Goal: Transaction & Acquisition: Purchase product/service

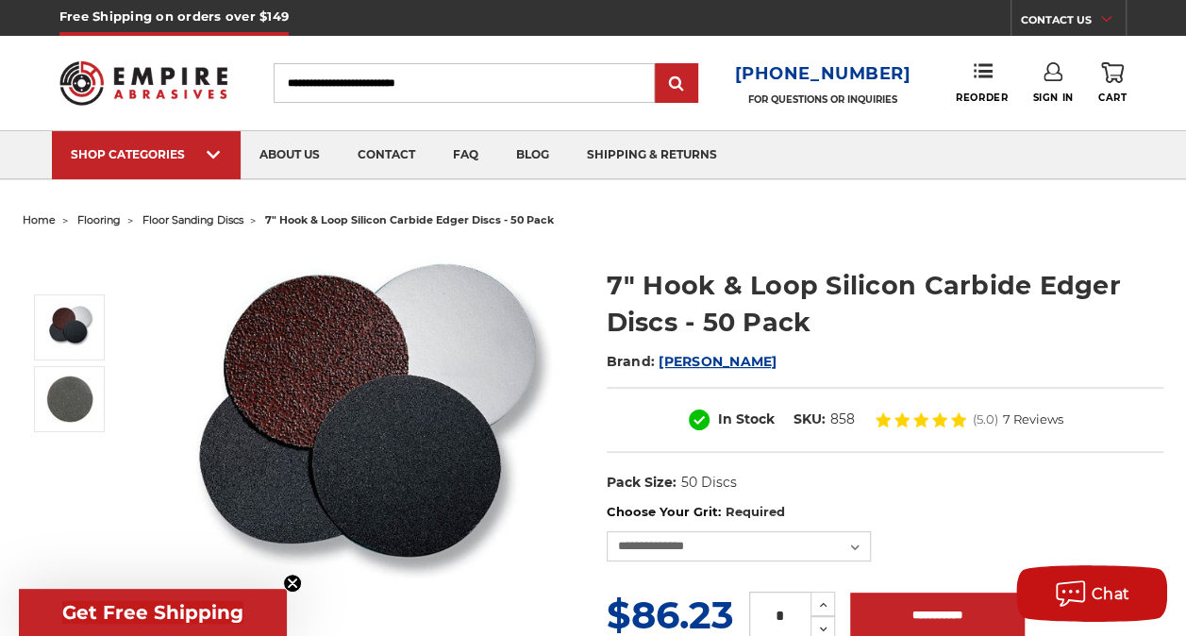
drag, startPoint x: 1140, startPoint y: 402, endPoint x: 984, endPoint y: 474, distance: 172.2
click at [984, 474] on dl "UPC: Pack Size: 50 Discs" at bounding box center [884, 483] width 557 height 40
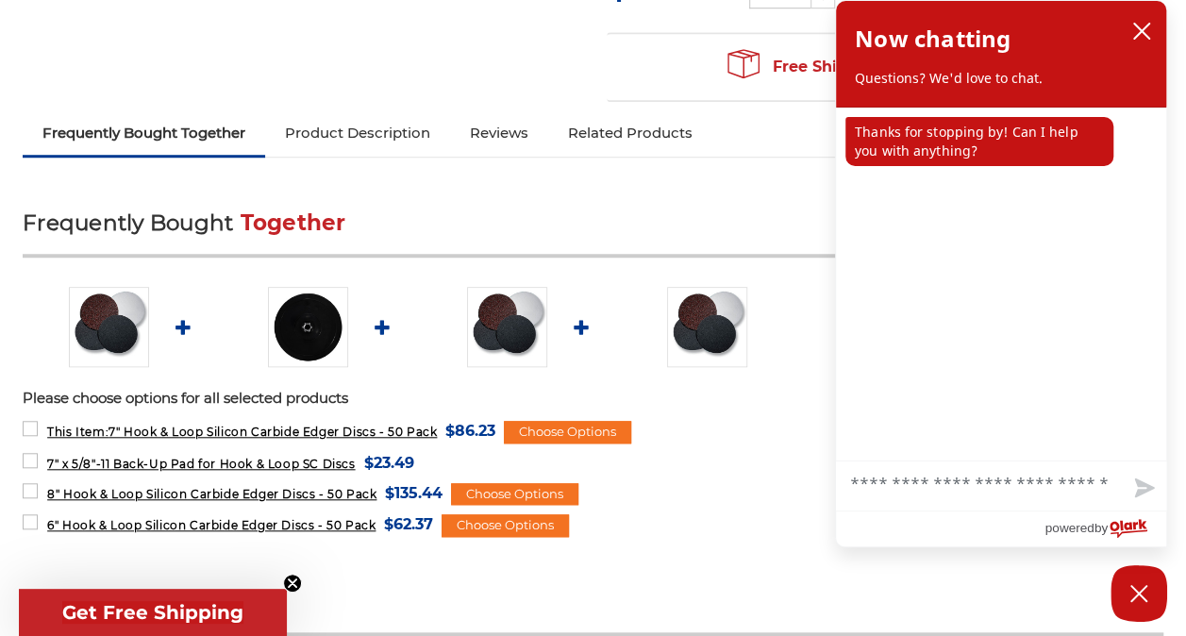
scroll to position [660, 0]
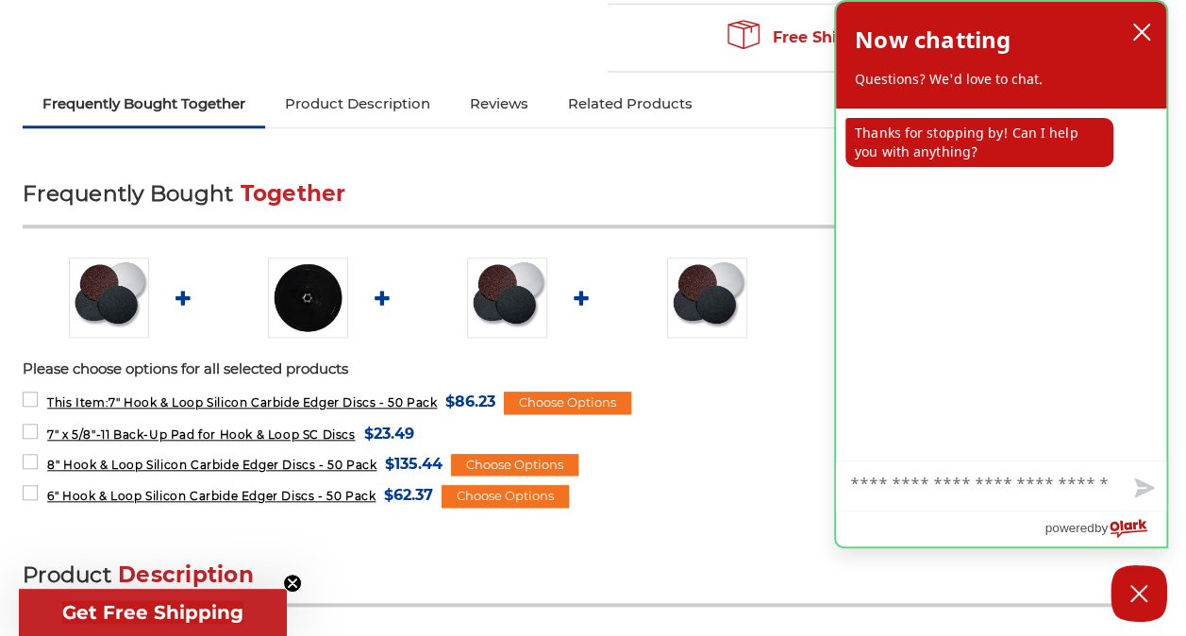
click at [1149, 12] on div "Now chatting Questions? We'd love to chat." at bounding box center [1001, 55] width 330 height 107
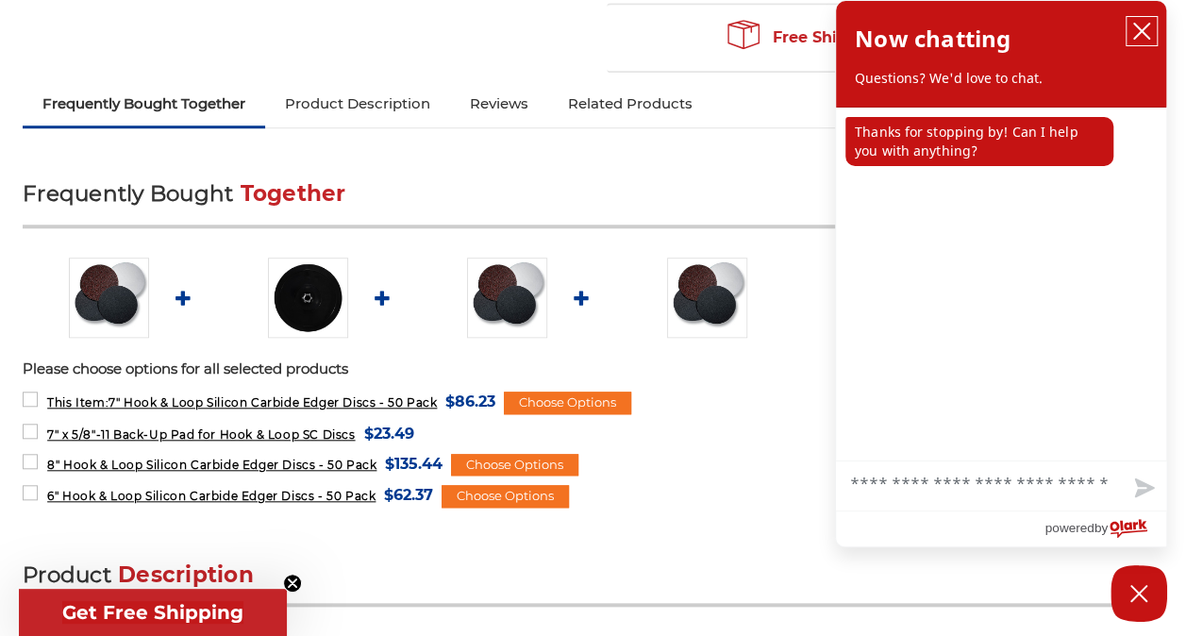
click at [1144, 25] on icon "close chatbox" at bounding box center [1141, 31] width 19 height 19
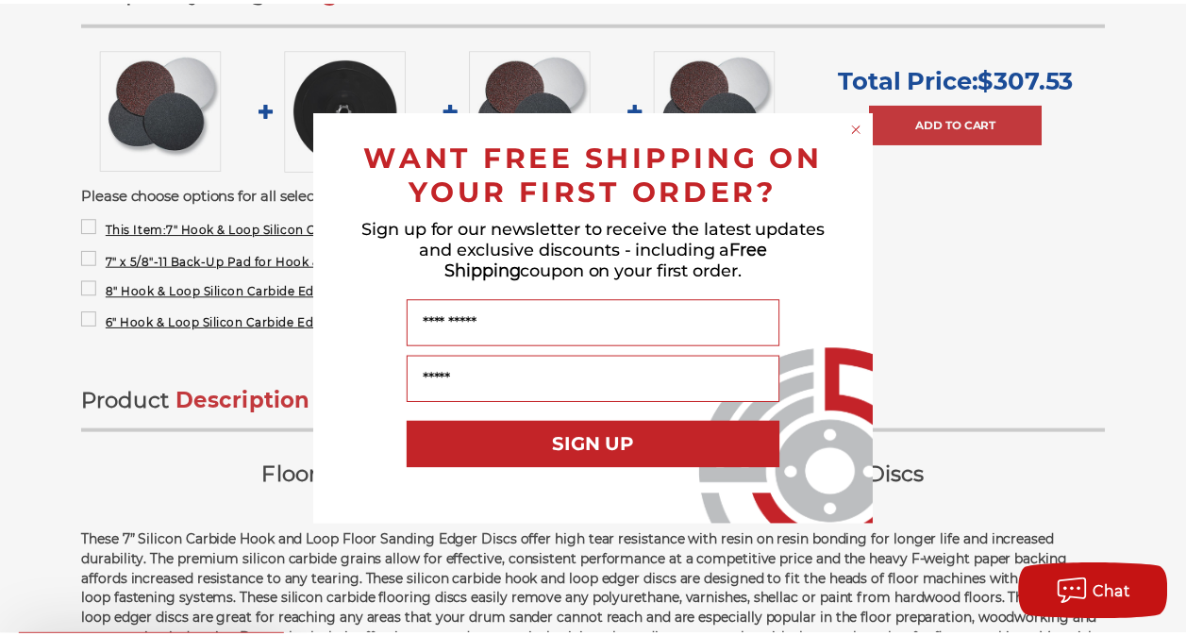
scroll to position [849, 0]
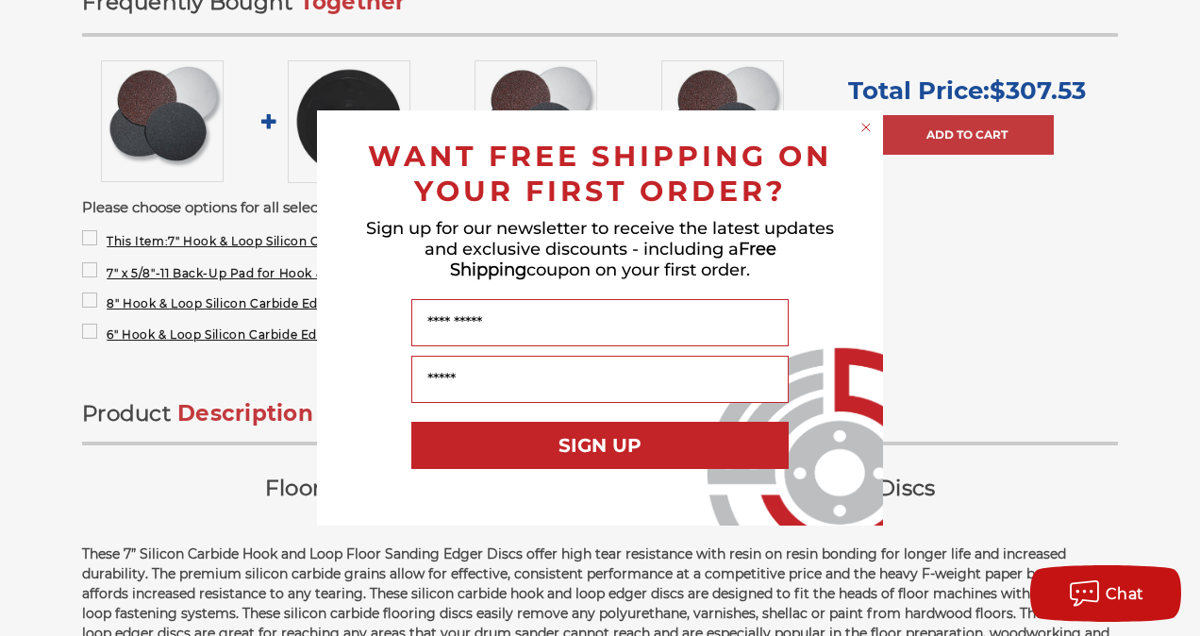
drag, startPoint x: 867, startPoint y: 123, endPoint x: 943, endPoint y: 224, distance: 126.6
click at [867, 123] on circle "Close dialog" at bounding box center [866, 128] width 18 height 18
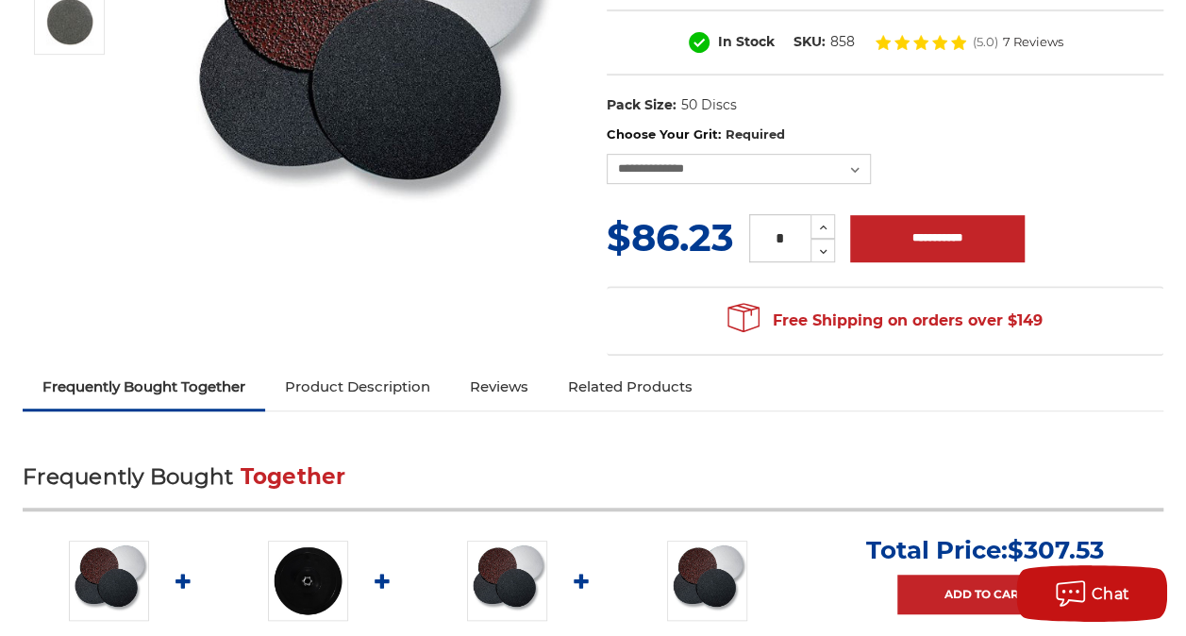
scroll to position [0, 0]
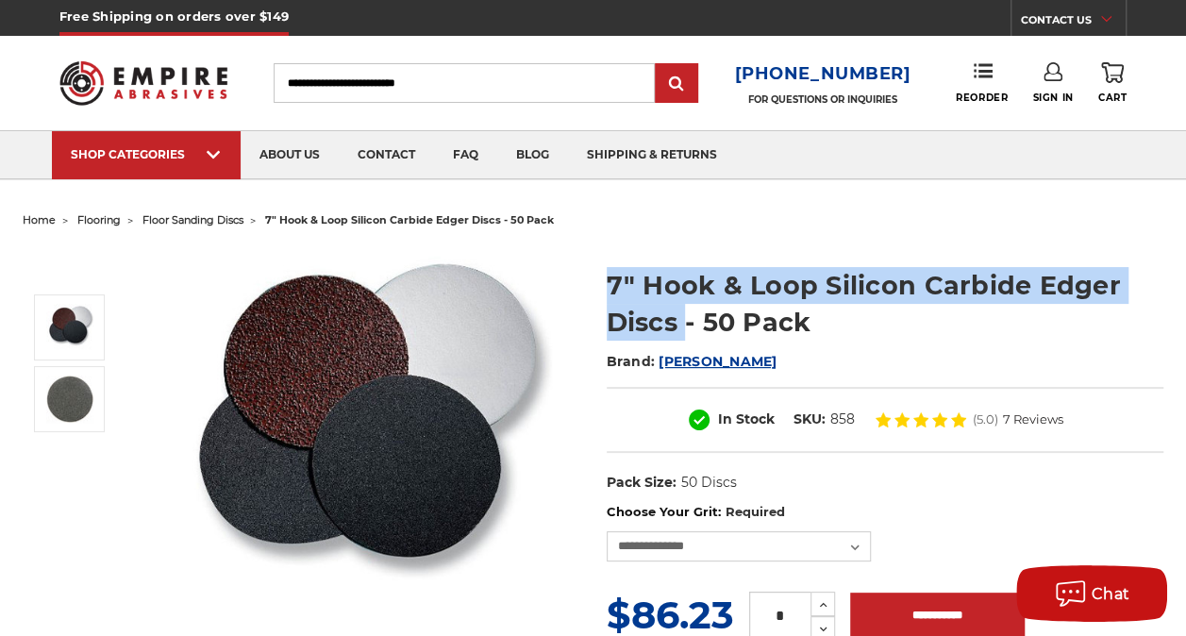
drag, startPoint x: 608, startPoint y: 275, endPoint x: 775, endPoint y: 315, distance: 171.6
click at [775, 315] on h1 "7" Hook & Loop Silicon Carbide Edger Discs - 50 Pack" at bounding box center [884, 304] width 557 height 74
drag, startPoint x: 775, startPoint y: 315, endPoint x: 734, endPoint y: 304, distance: 43.0
copy h1 "7" Hook & Loop Silicon Carbide Edger Discs"
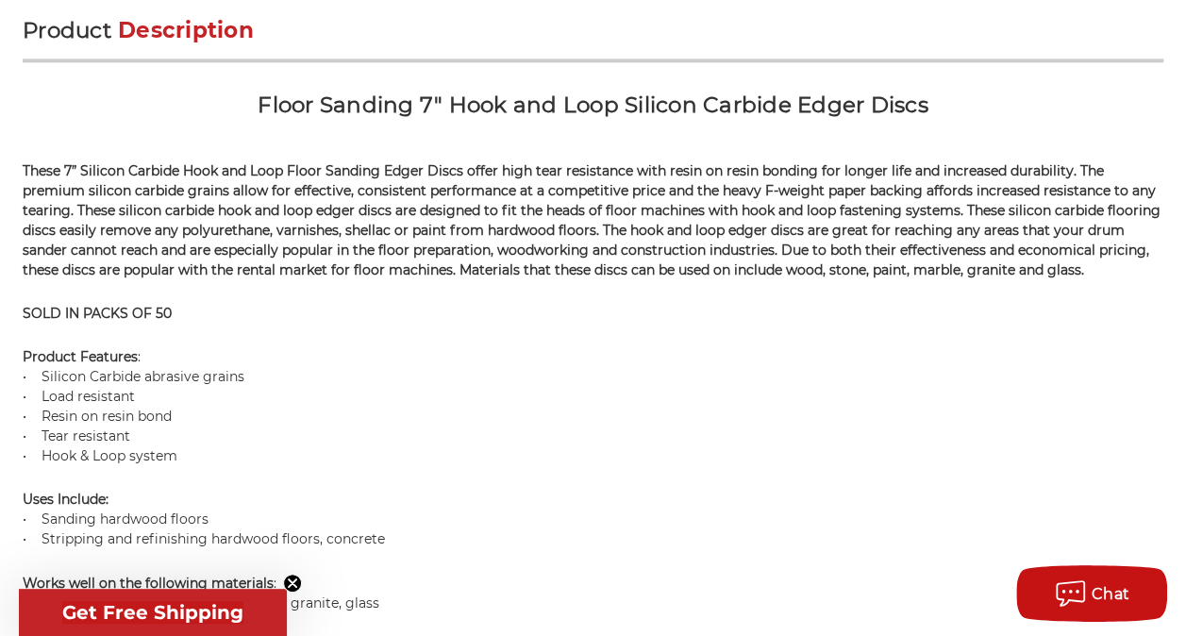
scroll to position [1321, 0]
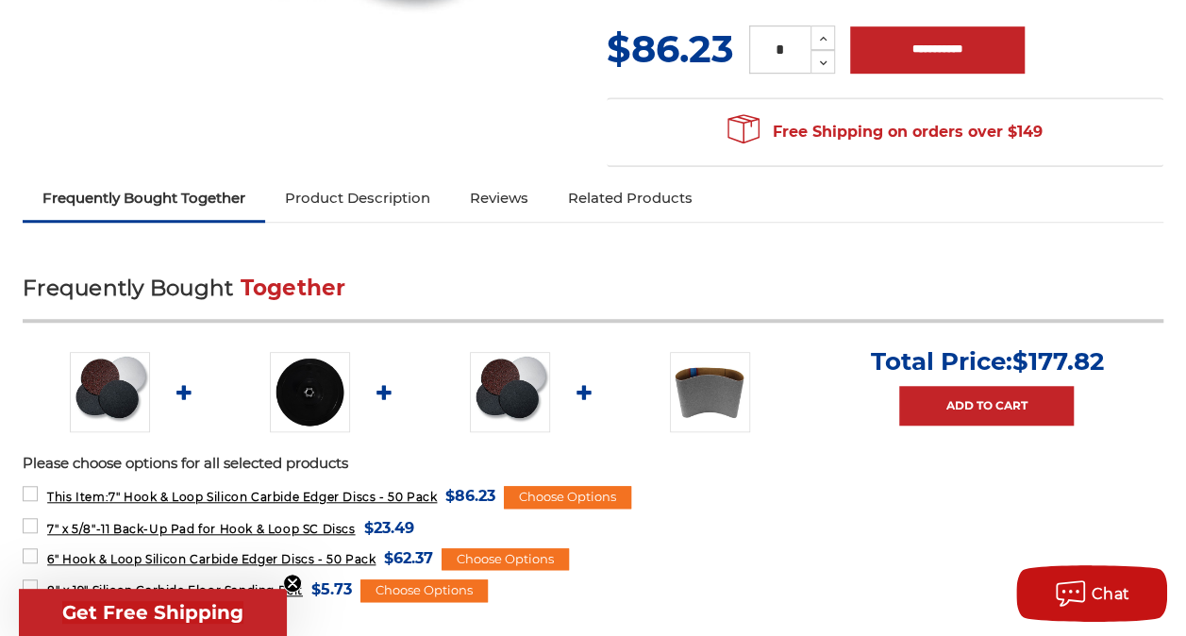
click at [447, 198] on link "Product Description" at bounding box center [357, 198] width 185 height 42
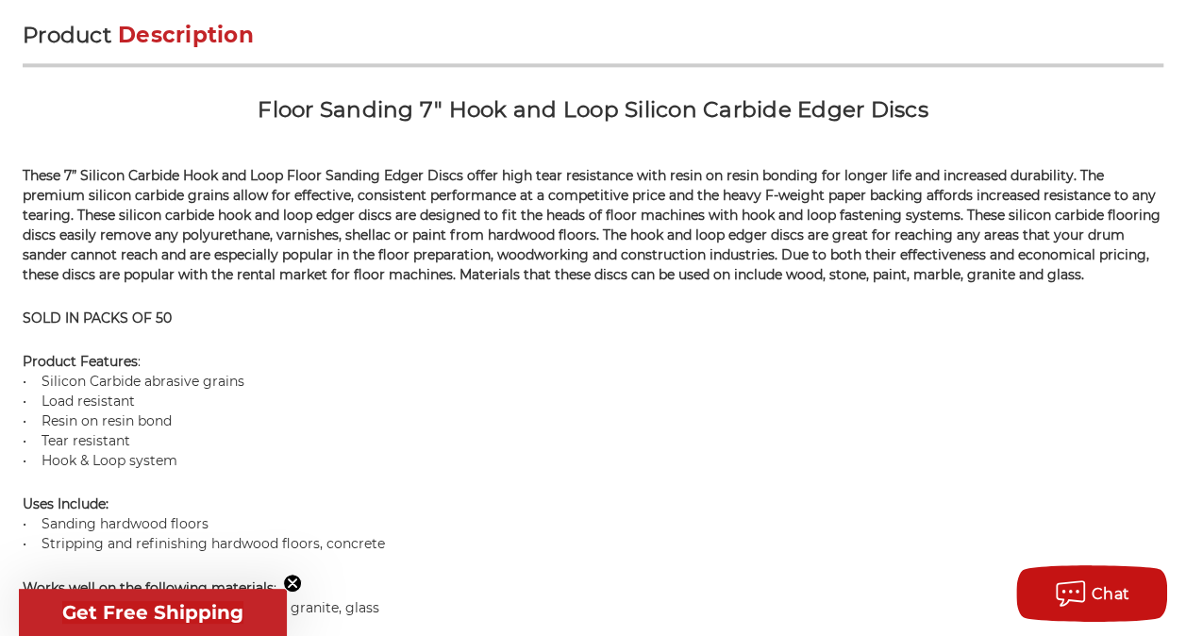
scroll to position [1222, 0]
